Goal: Task Accomplishment & Management: Use online tool/utility

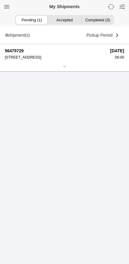
click at [61, 69] on div at bounding box center [64, 67] width 119 height 5
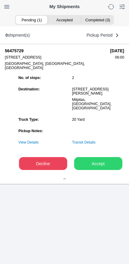
click at [0, 0] on slot "Accept" at bounding box center [0, 0] width 0 height 0
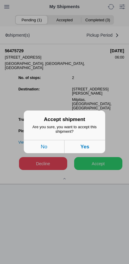
click at [101, 151] on button "Yes" at bounding box center [84, 146] width 41 height 13
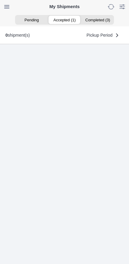
click at [65, 20] on ion-segment-button "Accepted (1)" at bounding box center [64, 20] width 33 height 8
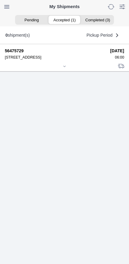
click at [62, 68] on icon at bounding box center [64, 67] width 4 height 4
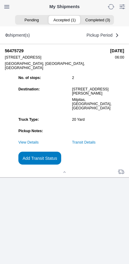
click at [0, 0] on slot "Add Transit Status" at bounding box center [0, 0] width 0 height 0
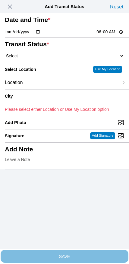
click at [36, 59] on select "Select Arrive at Drop Off Arrive at Pickup Break Start Break Stop Depart Drop O…" at bounding box center [64, 55] width 119 height 5
select select "ARVPULOC"
click at [43, 89] on div "Location" at bounding box center [61, 82] width 113 height 13
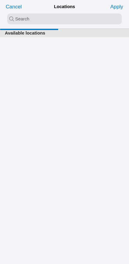
click at [55, 21] on input "search text" at bounding box center [64, 19] width 114 height 11
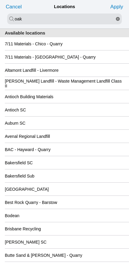
type input "oak"
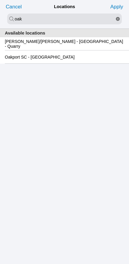
click at [0, 0] on slot "Oakport SC - [GEOGRAPHIC_DATA]" at bounding box center [0, 0] width 0 height 0
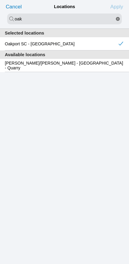
click at [0, 0] on slot "Apply" at bounding box center [0, 0] width 0 height 0
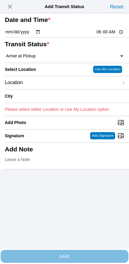
type input "[GEOGRAPHIC_DATA]"
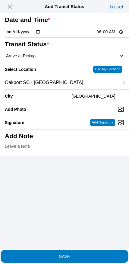
click at [83, 254] on span "SAVE" at bounding box center [64, 256] width 119 height 4
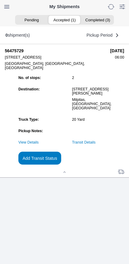
click at [95, 144] on link "Transit Details" at bounding box center [83, 142] width 23 height 4
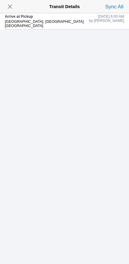
click at [14, 10] on span "button" at bounding box center [10, 6] width 8 height 8
